Goal: Information Seeking & Learning: Learn about a topic

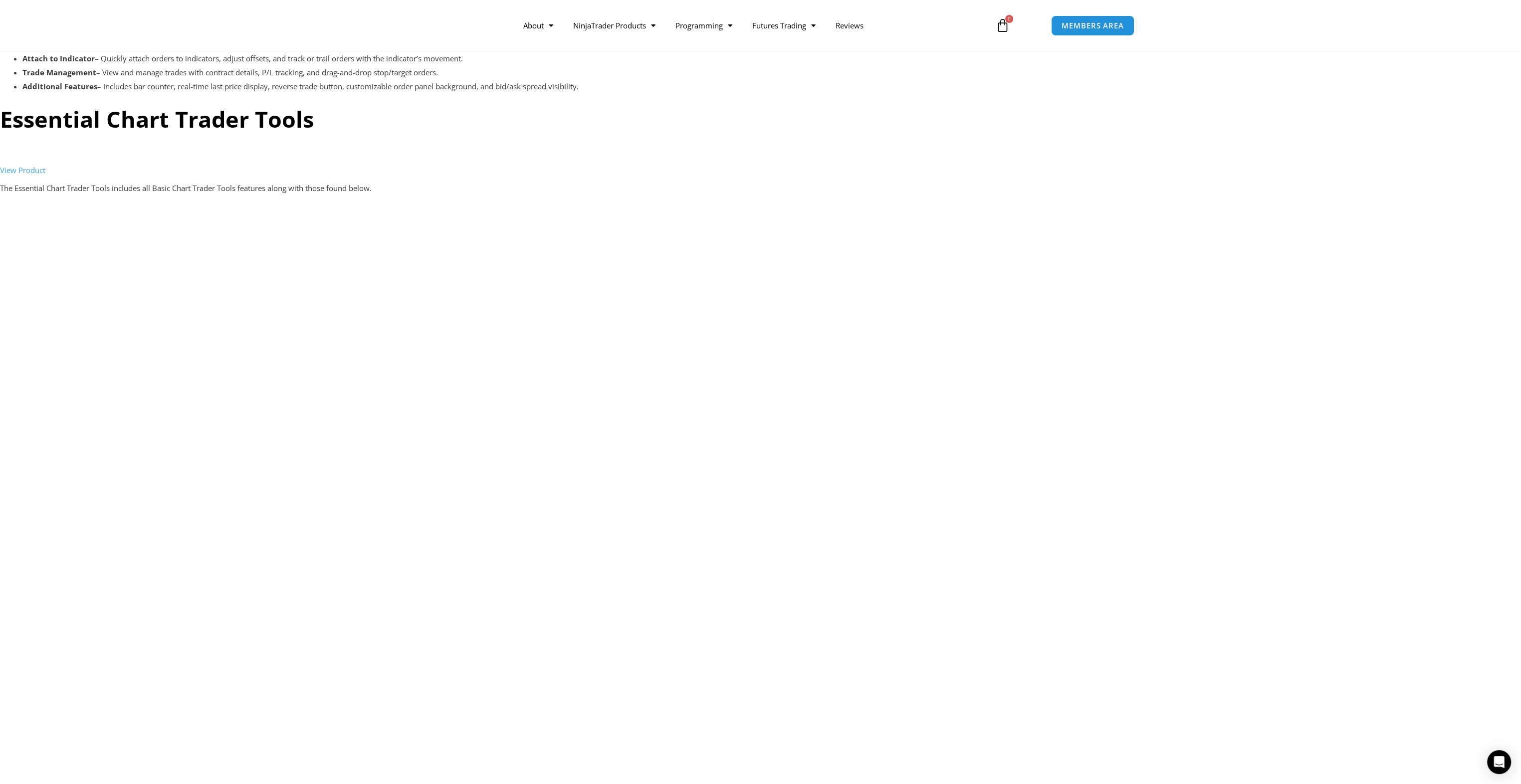
scroll to position [1997, 0]
